Goal: Information Seeking & Learning: Learn about a topic

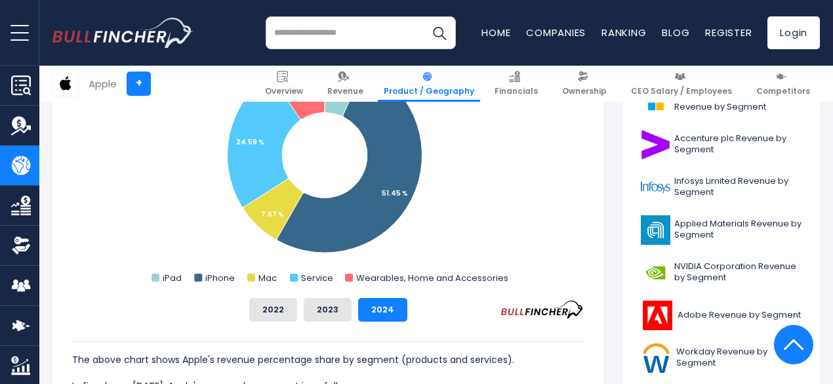
scroll to position [450, 0]
click at [317, 308] on button "2023" at bounding box center [328, 309] width 48 height 24
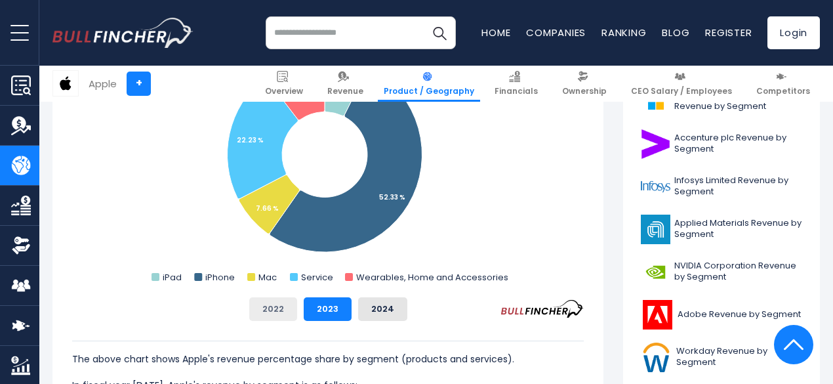
click at [275, 314] on button "2022" at bounding box center [273, 309] width 48 height 24
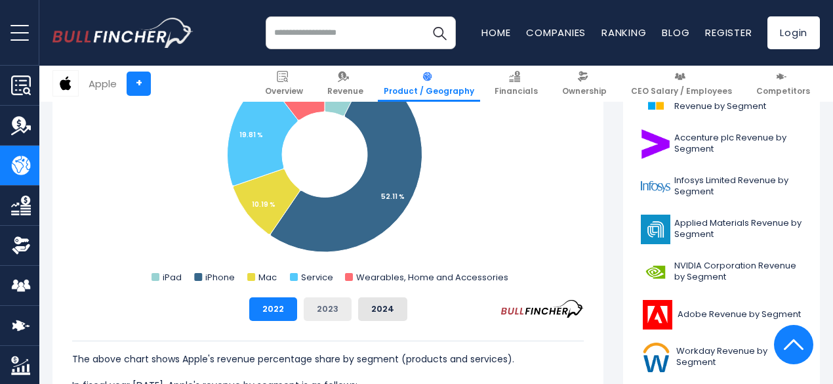
click at [320, 313] on button "2023" at bounding box center [328, 309] width 48 height 24
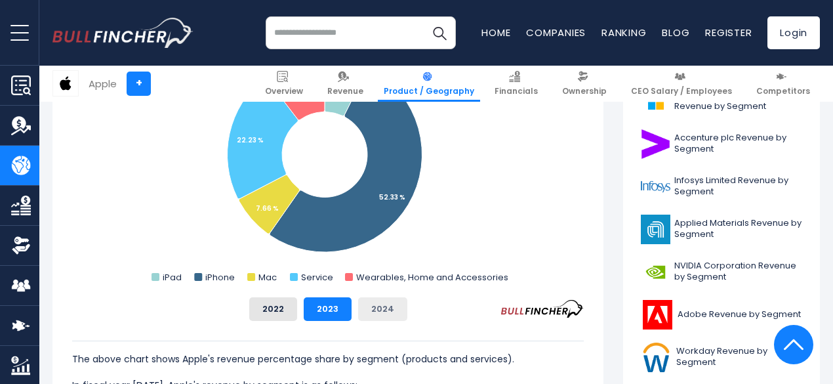
click at [360, 311] on button "2024" at bounding box center [382, 309] width 49 height 24
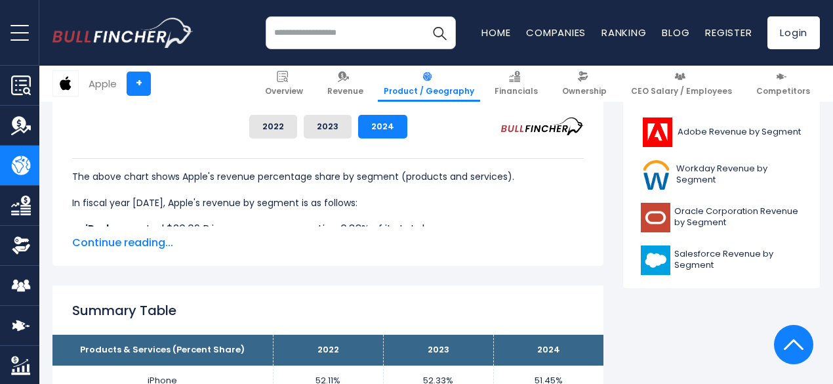
scroll to position [635, 0]
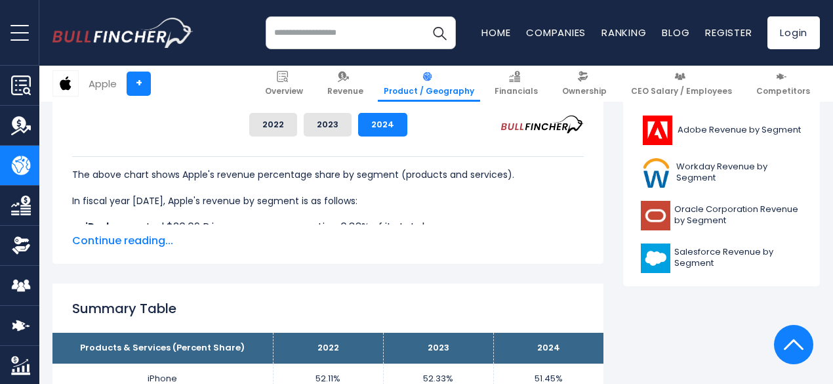
click at [117, 242] on span "Continue reading..." at bounding box center [328, 241] width 512 height 16
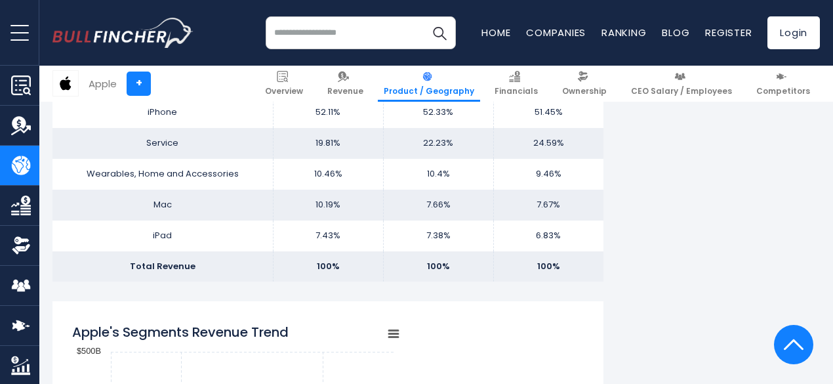
scroll to position [1032, 0]
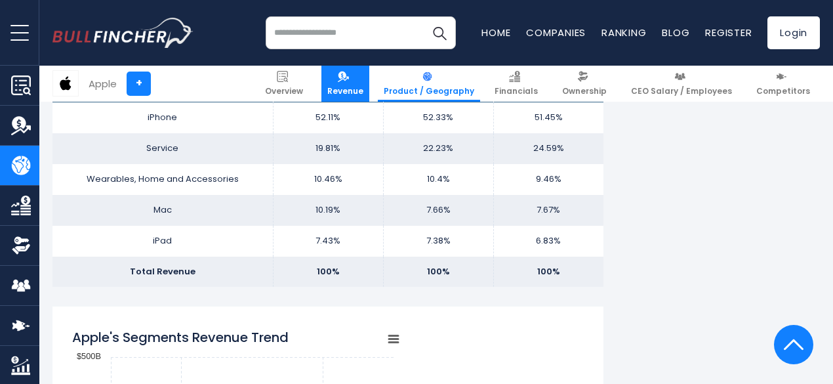
click at [352, 93] on span "Revenue" at bounding box center [345, 91] width 36 height 10
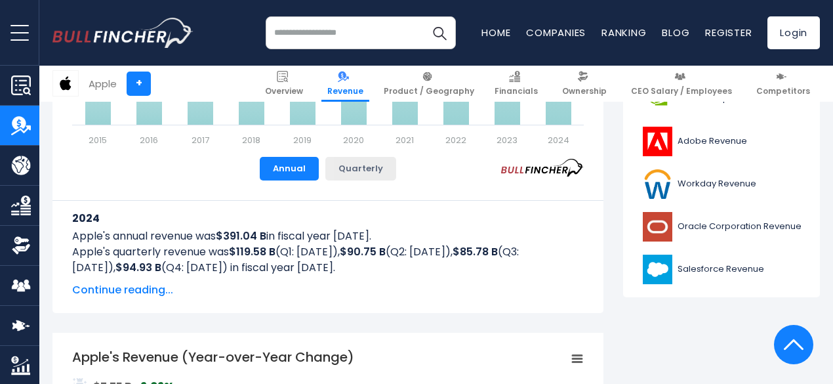
scroll to position [562, 0]
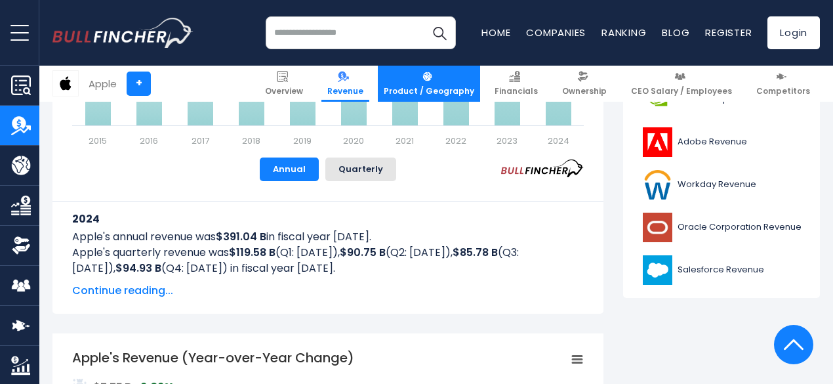
click at [417, 84] on link "Product / Geography" at bounding box center [429, 84] width 102 height 36
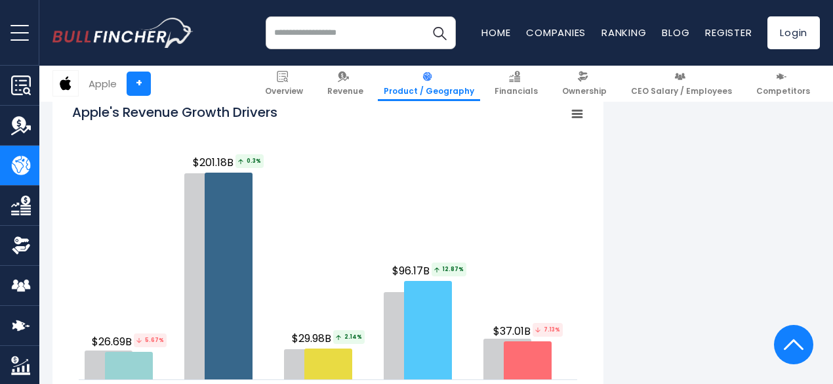
scroll to position [1429, 0]
